Goal: Information Seeking & Learning: Compare options

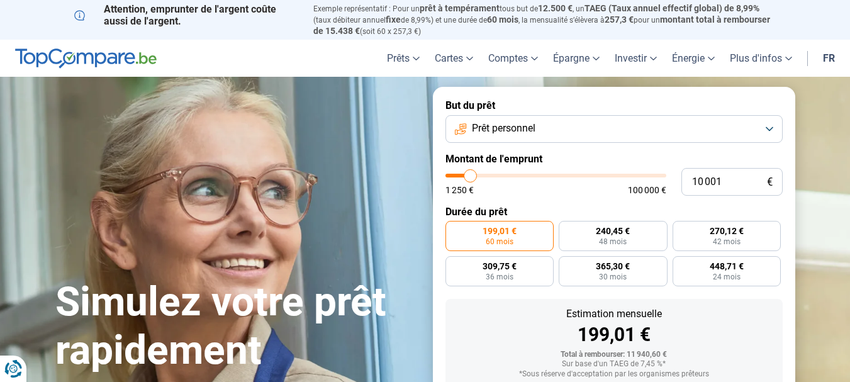
type input "11 250"
type input "11250"
type input "11 750"
type input "11750"
type input "13 000"
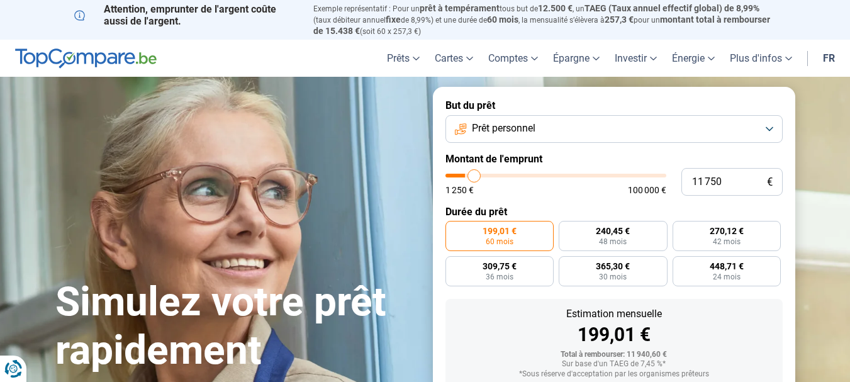
type input "13000"
type input "13 250"
type input "13250"
type input "14 000"
type input "14000"
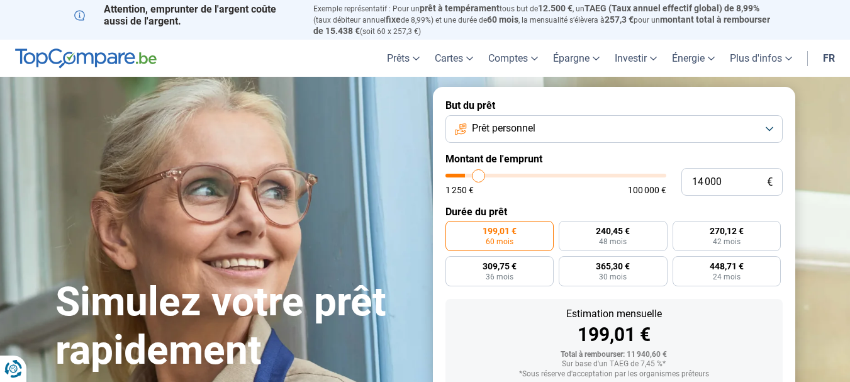
type input "14 500"
type input "14500"
type input "15 500"
type input "15500"
type input "17 250"
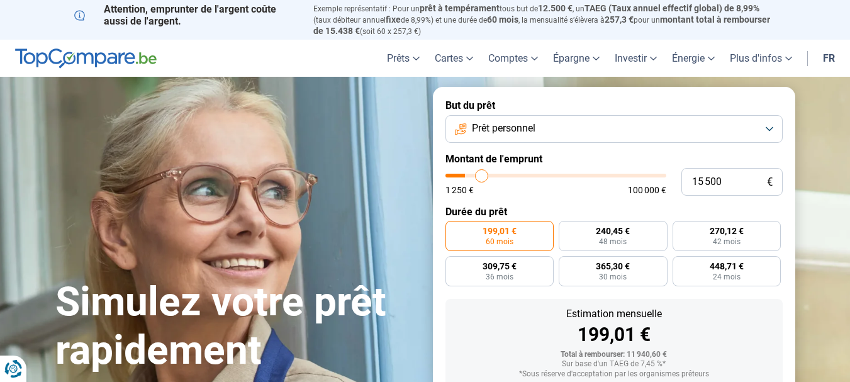
type input "17250"
type input "17 750"
type input "17750"
type input "20 000"
type input "20000"
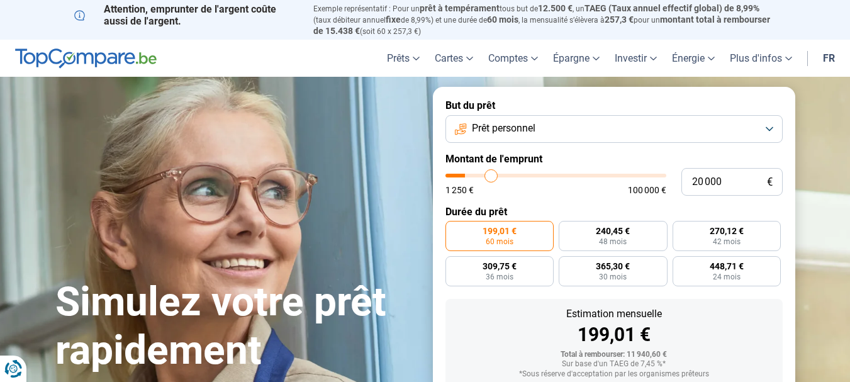
type input "20 750"
type input "20750"
type input "21 500"
type input "21500"
type input "22 000"
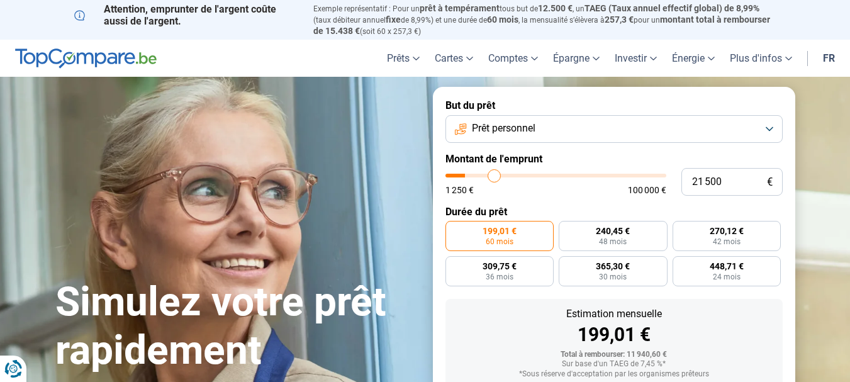
type input "22000"
type input "22 750"
type input "22750"
type input "23 000"
type input "23000"
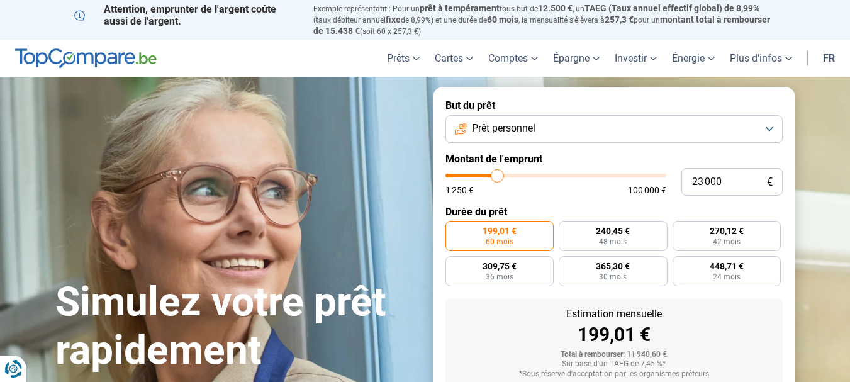
type input "23 250"
type input "23250"
type input "23 500"
type input "23500"
type input "23 750"
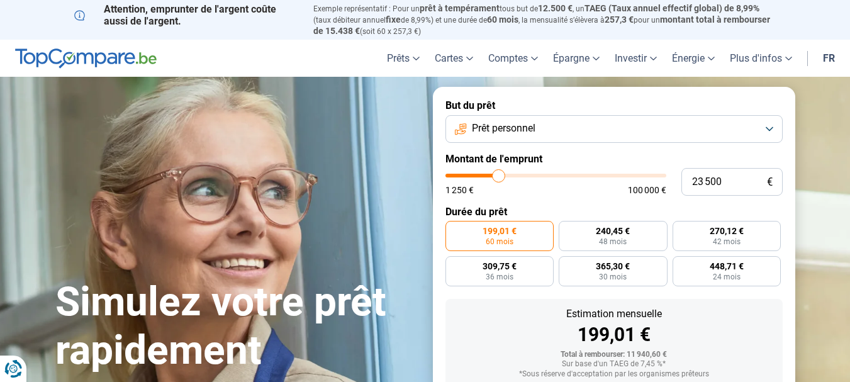
type input "23750"
type input "24 250"
type input "24250"
type input "24 500"
type input "24500"
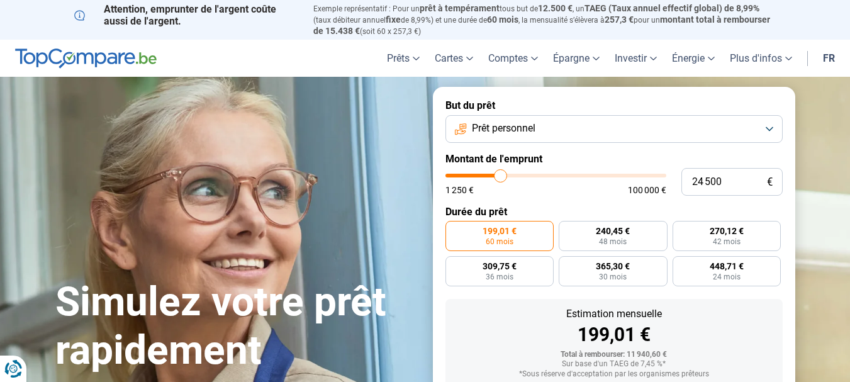
type input "24 750"
type input "24750"
type input "25 000"
type input "25000"
type input "24 750"
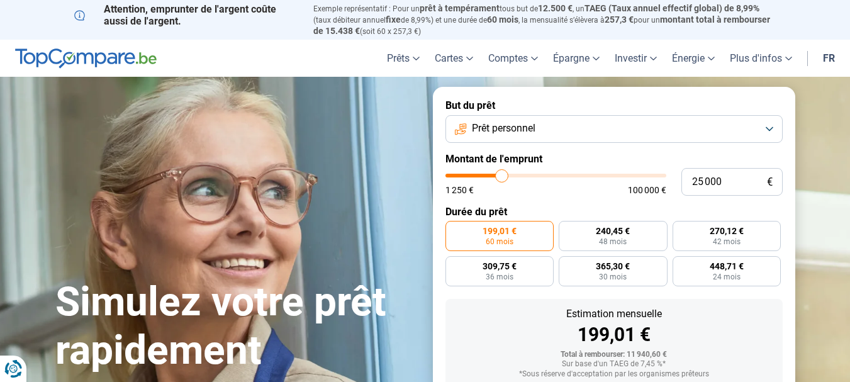
type input "24750"
type input "24 500"
type input "24500"
type input "24 250"
type input "24250"
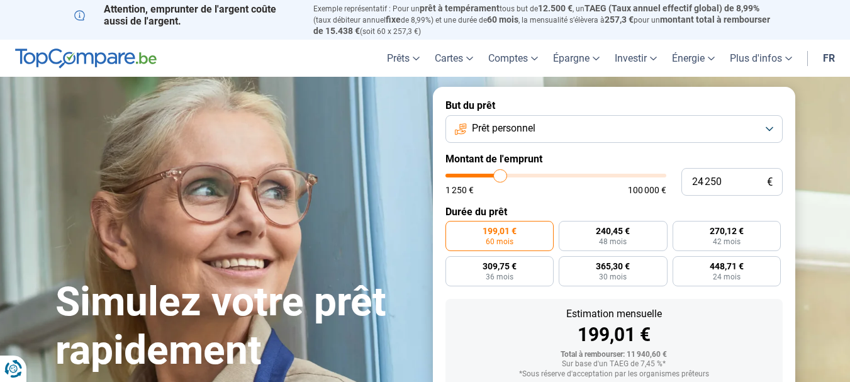
type input "23 750"
type input "23750"
type input "23 500"
type input "23500"
type input "23 250"
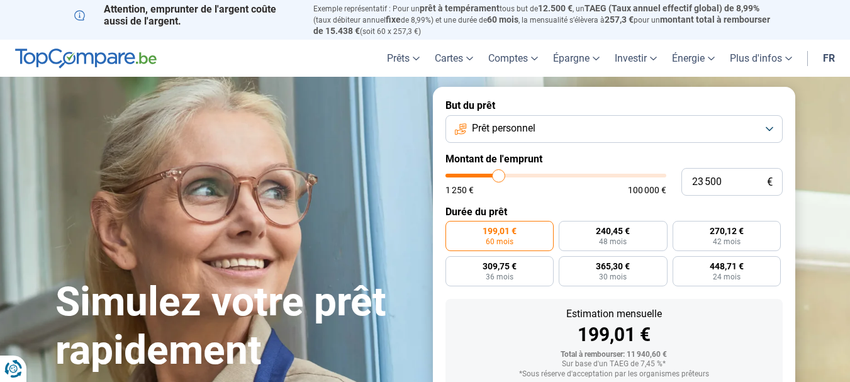
type input "23250"
type input "24 250"
drag, startPoint x: 473, startPoint y: 174, endPoint x: 555, endPoint y: 178, distance: 82.6
type input "25000"
click at [502, 176] on input "range" at bounding box center [556, 176] width 221 height 4
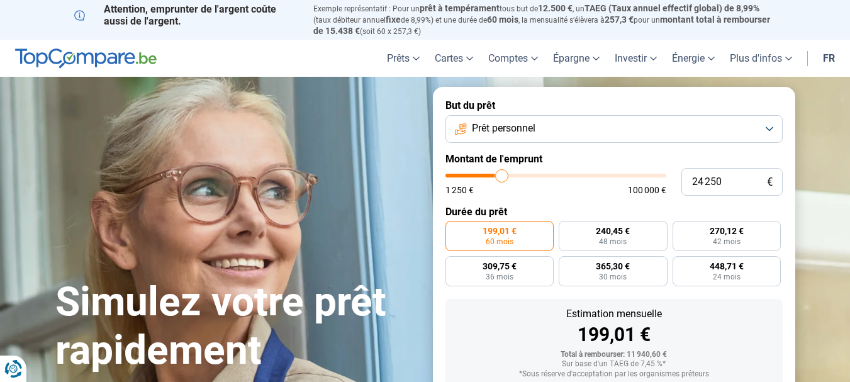
type input "25 000"
radio input "false"
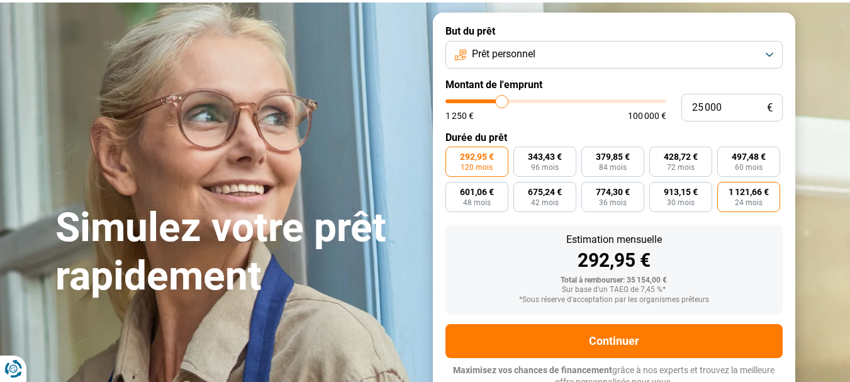
scroll to position [80, 0]
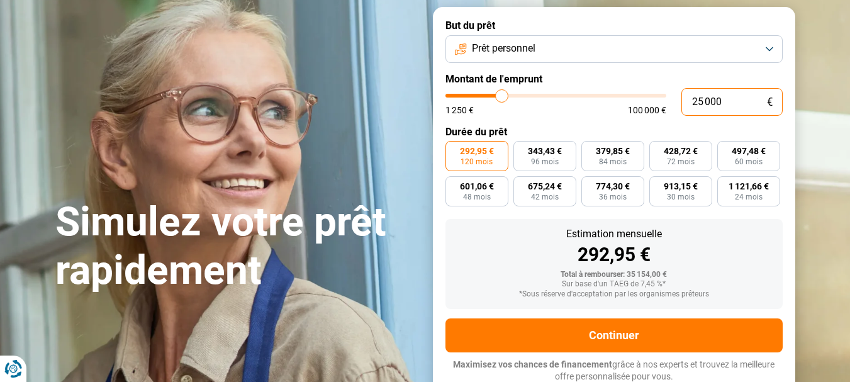
drag, startPoint x: 726, startPoint y: 99, endPoint x: 604, endPoint y: 65, distance: 126.0
click at [604, 65] on form "But du prêt Prêt personnel Montant de l'emprunt 25 000 € 1 250 € 100 000 € Duré…" at bounding box center [614, 201] width 363 height 388
type input "1"
type input "1250"
type input "10"
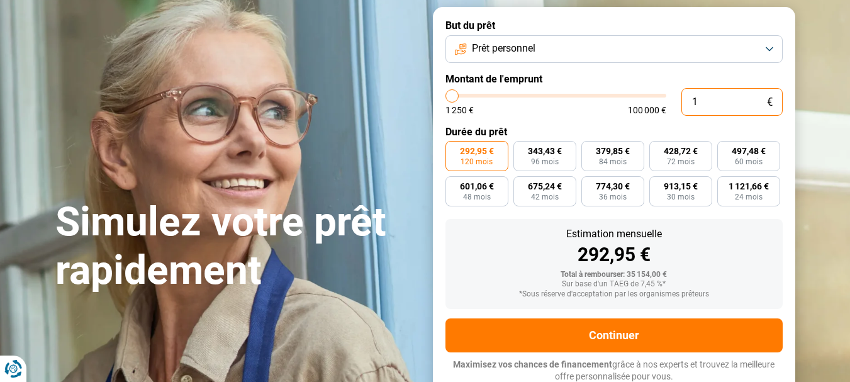
type input "1250"
type input "100"
type input "1250"
type input "1 000"
type input "1250"
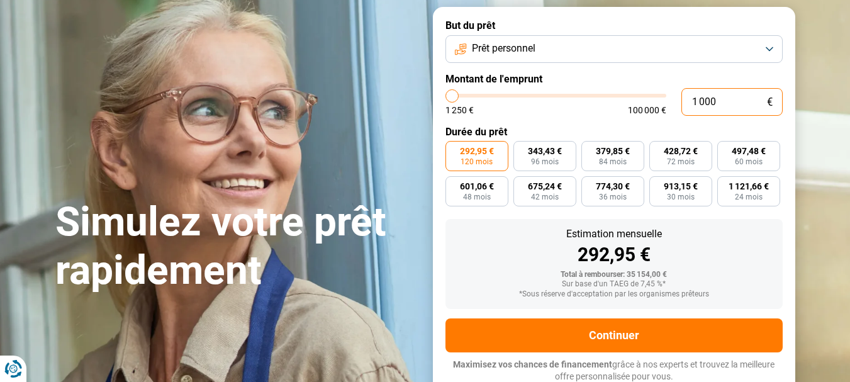
type input "10 000"
type input "10000"
radio input "true"
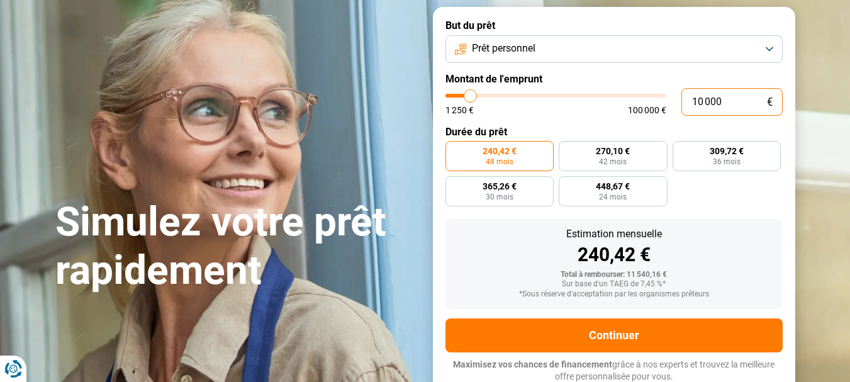
type input "10 000"
click at [718, 231] on div "Estimation mensuelle" at bounding box center [614, 234] width 317 height 10
click at [720, 52] on button "Prêt personnel" at bounding box center [614, 49] width 337 height 28
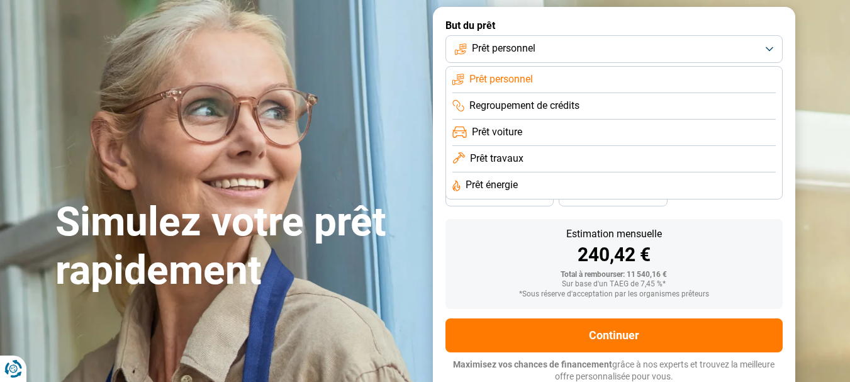
click at [509, 155] on span "Prêt travaux" at bounding box center [497, 159] width 54 height 14
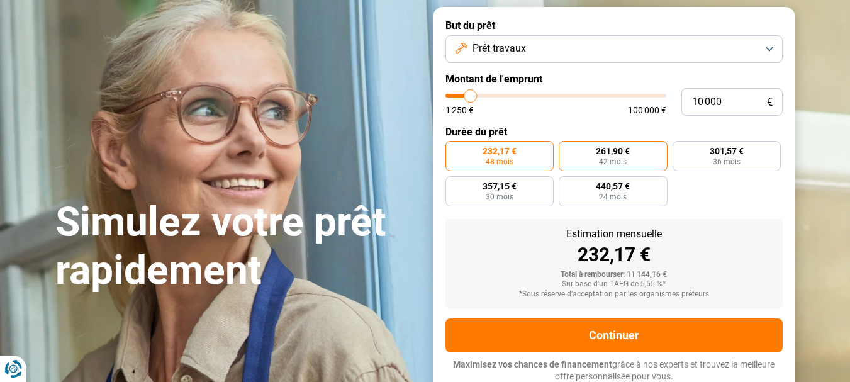
click at [646, 154] on label "261,90 € 42 mois" at bounding box center [613, 156] width 109 height 30
click at [567, 149] on input "261,90 € 42 mois" at bounding box center [563, 145] width 8 height 8
radio input "true"
click at [512, 147] on span "232,17 €" at bounding box center [500, 151] width 34 height 9
click at [454, 145] on input "232,17 € 48 mois" at bounding box center [450, 145] width 8 height 8
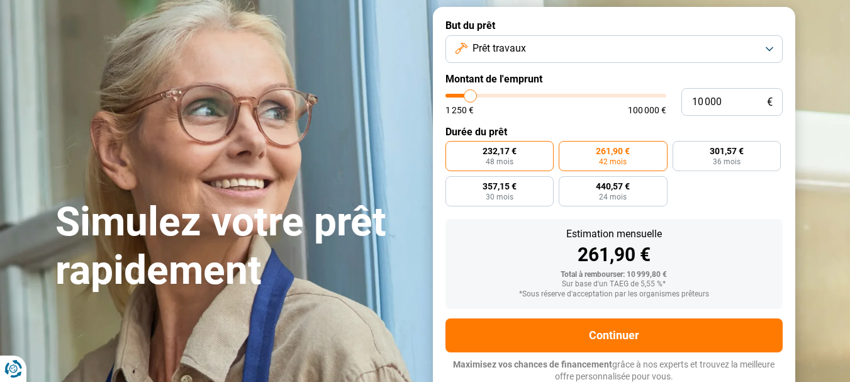
radio input "true"
